Goal: Task Accomplishment & Management: Use online tool/utility

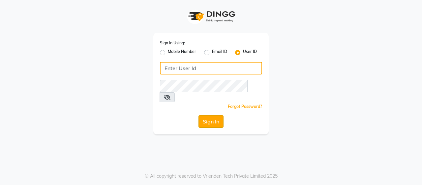
type input "thebrowmasters"
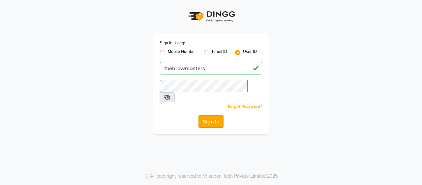
click at [206, 115] on button "Sign In" at bounding box center [211, 121] width 25 height 13
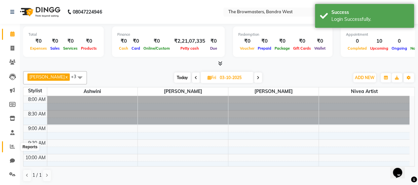
click at [12, 148] on icon at bounding box center [12, 146] width 5 height 5
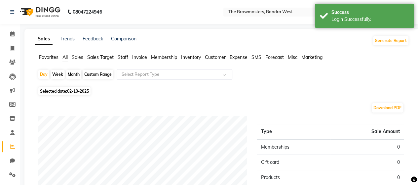
click at [109, 57] on span "Sales Target" at bounding box center [100, 57] width 26 height 6
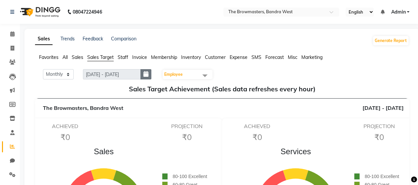
click at [148, 74] on icon "button" at bounding box center [145, 74] width 5 height 0
select select "10"
select select "2025"
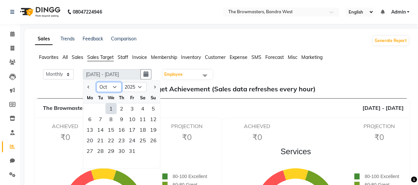
click at [109, 87] on select "Jan Feb Mar Apr May Jun [DATE] Aug Sep Oct Nov Dec" at bounding box center [108, 87] width 25 height 10
select select "9"
click at [96, 82] on select "Jan Feb Mar Apr May Jun [DATE] Aug Sep Oct Nov Dec" at bounding box center [108, 87] width 25 height 10
click at [89, 106] on div "1" at bounding box center [89, 108] width 11 height 11
type input "[DATE] - [DATE]"
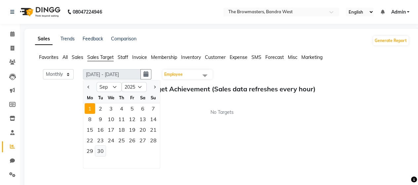
click at [101, 151] on div "30" at bounding box center [100, 150] width 11 height 11
click at [183, 44] on div "Sales Trends Feedback Comparison Generate Report" at bounding box center [222, 40] width 382 height 11
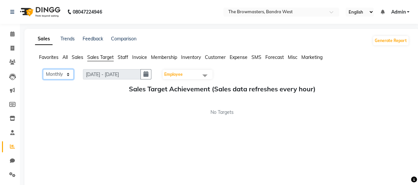
click at [68, 74] on select "Monthly Weekly" at bounding box center [58, 74] width 31 height 10
click at [190, 75] on span "Employee" at bounding box center [187, 74] width 50 height 9
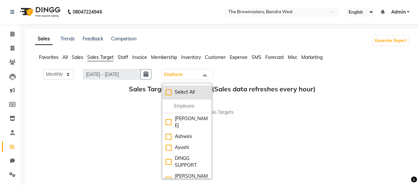
click at [170, 91] on div "Select All" at bounding box center [186, 91] width 43 height 7
checkbox input "true"
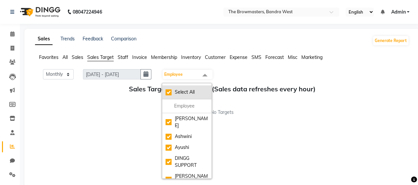
checkbox input "true"
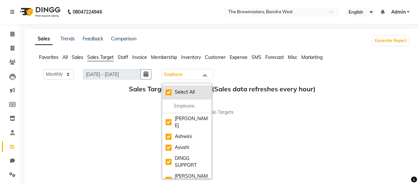
checkbox input "true"
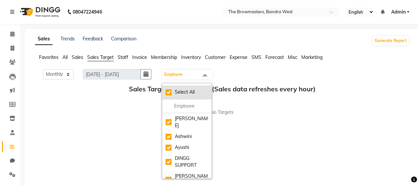
checkbox input "true"
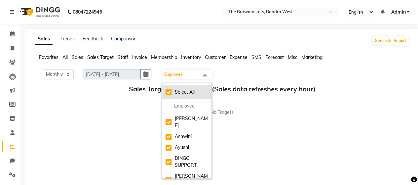
checkbox input "true"
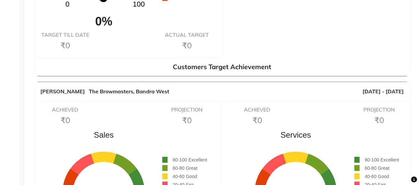
scroll to position [2046, 0]
